Goal: Navigation & Orientation: Understand site structure

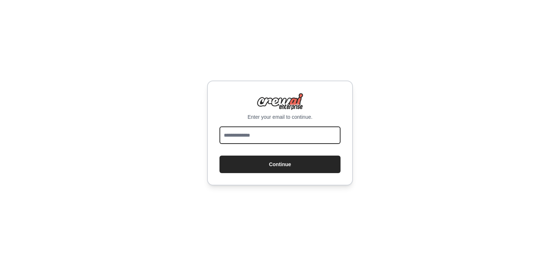
drag, startPoint x: 0, startPoint y: 0, endPoint x: 267, endPoint y: 131, distance: 297.5
click at [267, 131] on input "email" at bounding box center [280, 136] width 121 height 18
type input "**********"
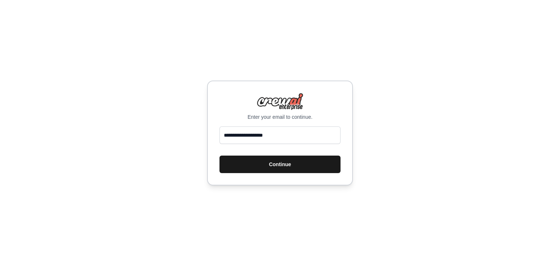
click at [255, 171] on button "Continue" at bounding box center [280, 165] width 121 height 18
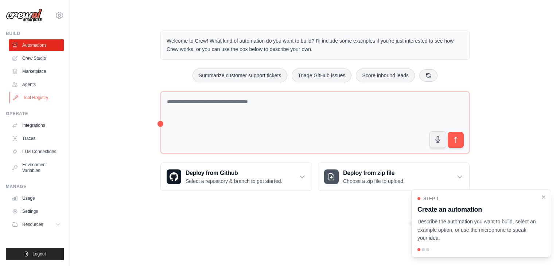
click at [50, 98] on link "Tool Registry" at bounding box center [36, 98] width 55 height 12
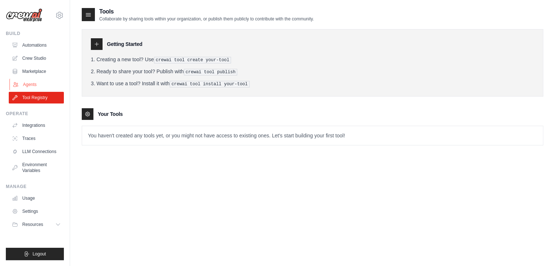
click at [39, 82] on link "Agents" at bounding box center [36, 85] width 55 height 12
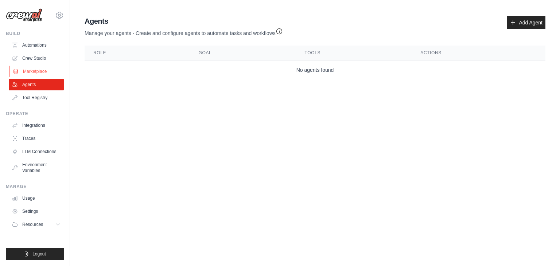
click at [30, 74] on link "Marketplace" at bounding box center [36, 72] width 55 height 12
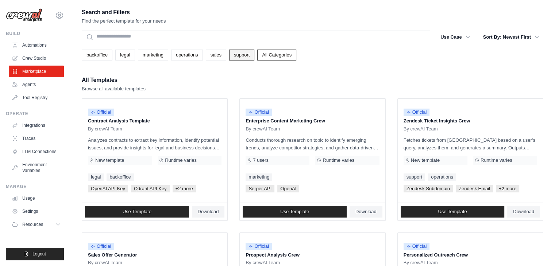
click at [244, 56] on link "support" at bounding box center [241, 55] width 25 height 11
click at [217, 50] on link "sales" at bounding box center [216, 55] width 20 height 11
click at [192, 58] on link "operations" at bounding box center [187, 55] width 32 height 11
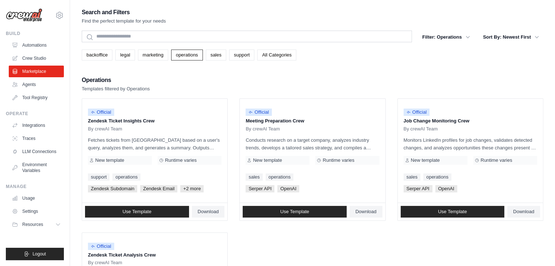
click at [127, 51] on link "legal" at bounding box center [124, 55] width 19 height 11
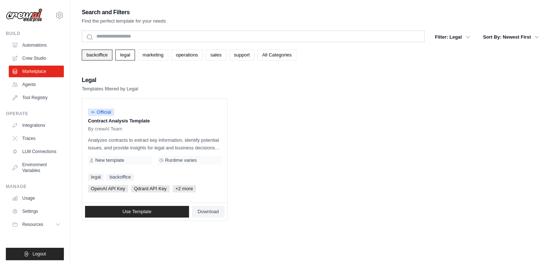
click at [96, 59] on link "backoffice" at bounding box center [97, 55] width 31 height 11
drag, startPoint x: 40, startPoint y: 13, endPoint x: 31, endPoint y: 19, distance: 11.1
click at [29, 18] on img at bounding box center [24, 15] width 36 height 14
drag, startPoint x: 29, startPoint y: 18, endPoint x: 31, endPoint y: 10, distance: 7.9
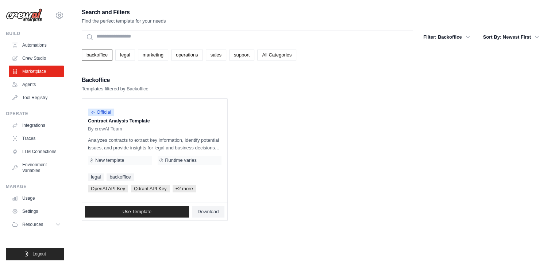
click at [27, 18] on img at bounding box center [24, 15] width 36 height 14
click at [33, 11] on img at bounding box center [24, 15] width 36 height 14
click at [32, 12] on img at bounding box center [24, 15] width 36 height 14
click at [42, 24] on div "[EMAIL_ADDRESS][DOMAIN_NAME] Settings Build Automations Crew Studio Marketplace" at bounding box center [35, 133] width 70 height 266
click at [42, 15] on img at bounding box center [24, 15] width 36 height 14
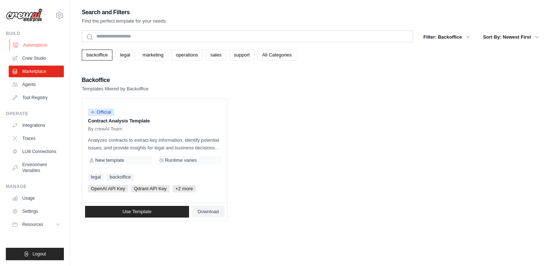
click at [35, 48] on link "Automations" at bounding box center [36, 45] width 55 height 12
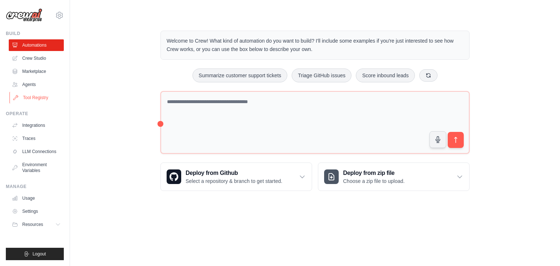
click at [33, 97] on link "Tool Registry" at bounding box center [36, 98] width 55 height 12
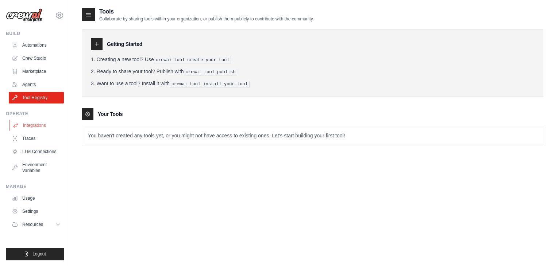
click at [18, 120] on div "Operate Integrations Traces LLM Connections Environment Variables" at bounding box center [35, 144] width 58 height 66
click at [23, 141] on link "Traces" at bounding box center [36, 139] width 55 height 12
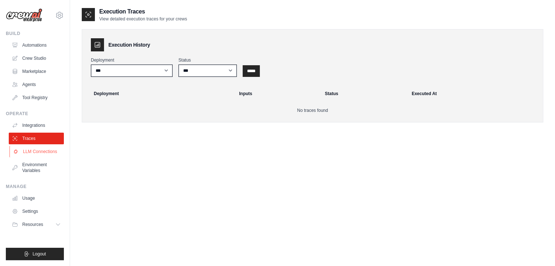
click at [26, 146] on link "LLM Connections" at bounding box center [36, 152] width 55 height 12
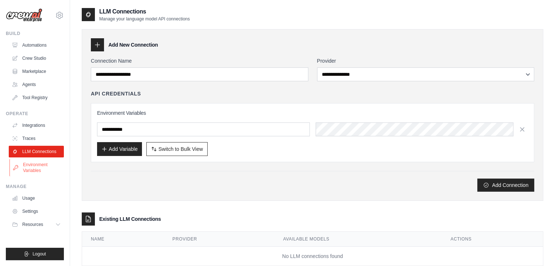
click at [29, 166] on link "Environment Variables" at bounding box center [36, 168] width 55 height 18
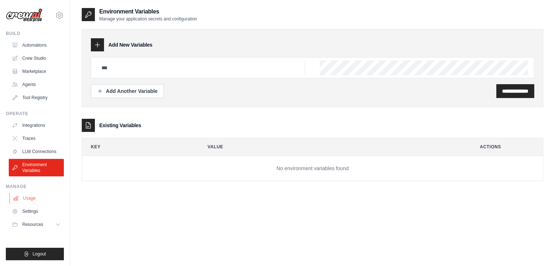
click at [48, 195] on link "Usage" at bounding box center [36, 199] width 55 height 12
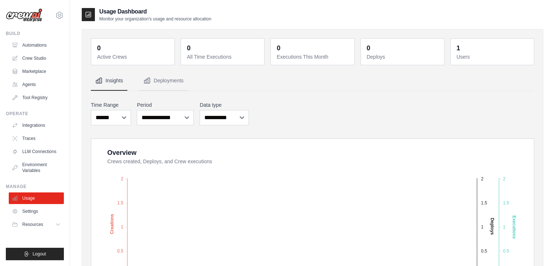
click at [53, 178] on ul "Build Automations Crew Studio Marketplace Agents" at bounding box center [35, 146] width 58 height 230
click at [58, 167] on link "Environment Variables" at bounding box center [36, 168] width 55 height 18
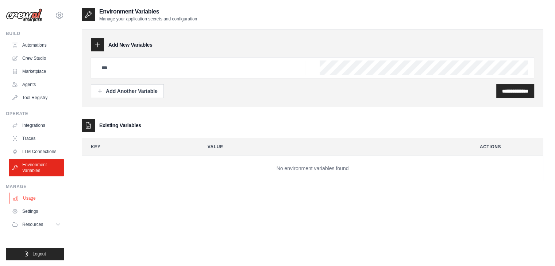
click at [48, 197] on link "Usage" at bounding box center [36, 199] width 55 height 12
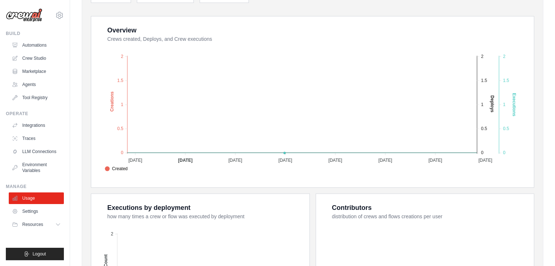
scroll to position [121, 0]
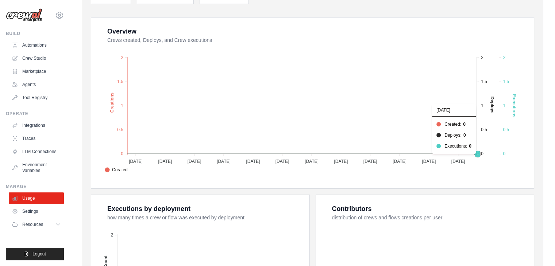
drag, startPoint x: 248, startPoint y: 151, endPoint x: 194, endPoint y: 120, distance: 62.7
drag, startPoint x: 378, startPoint y: 179, endPoint x: 432, endPoint y: 174, distance: 54.2
click at [281, 180] on div "Overview Crews created, Deploys, and Crew executions Created Deploys Executions…" at bounding box center [312, 103] width 442 height 171
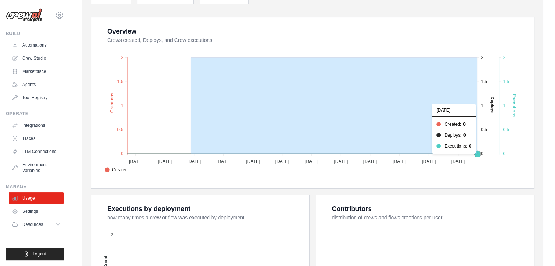
drag, startPoint x: 477, startPoint y: 154, endPoint x: 191, endPoint y: 114, distance: 289.0
